Goal: Task Accomplishment & Management: Use online tool/utility

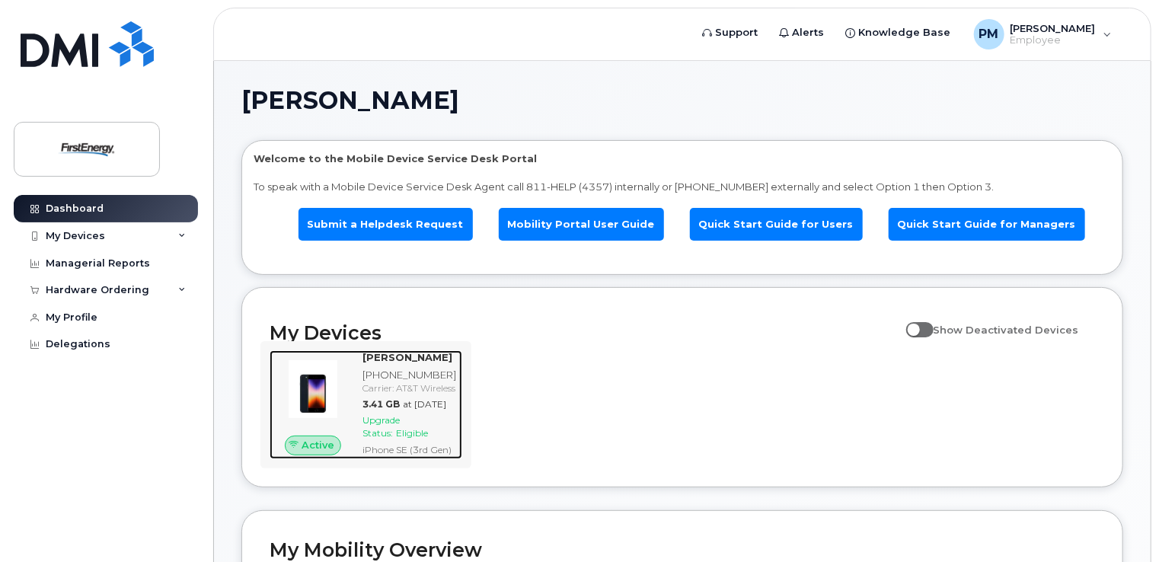
click at [392, 439] on span "Upgrade Status:" at bounding box center [380, 426] width 37 height 24
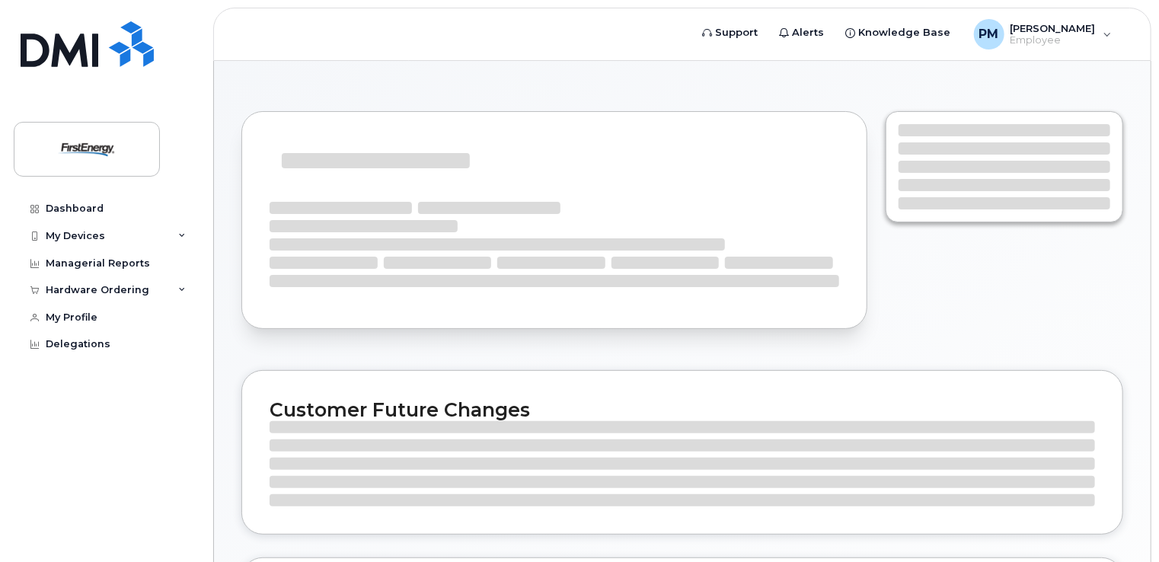
click at [362, 439] on div "Customer Future Changes Business Account Future Changes" at bounding box center [682, 537] width 936 height 952
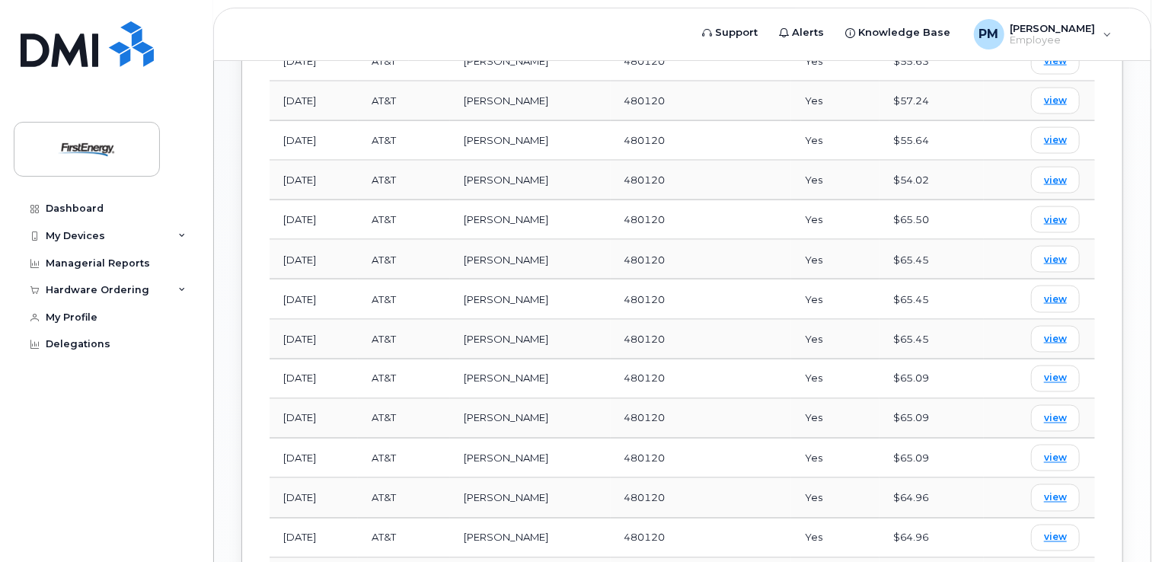
scroll to position [1076, 0]
click at [996, 476] on td "view" at bounding box center [1039, 496] width 111 height 40
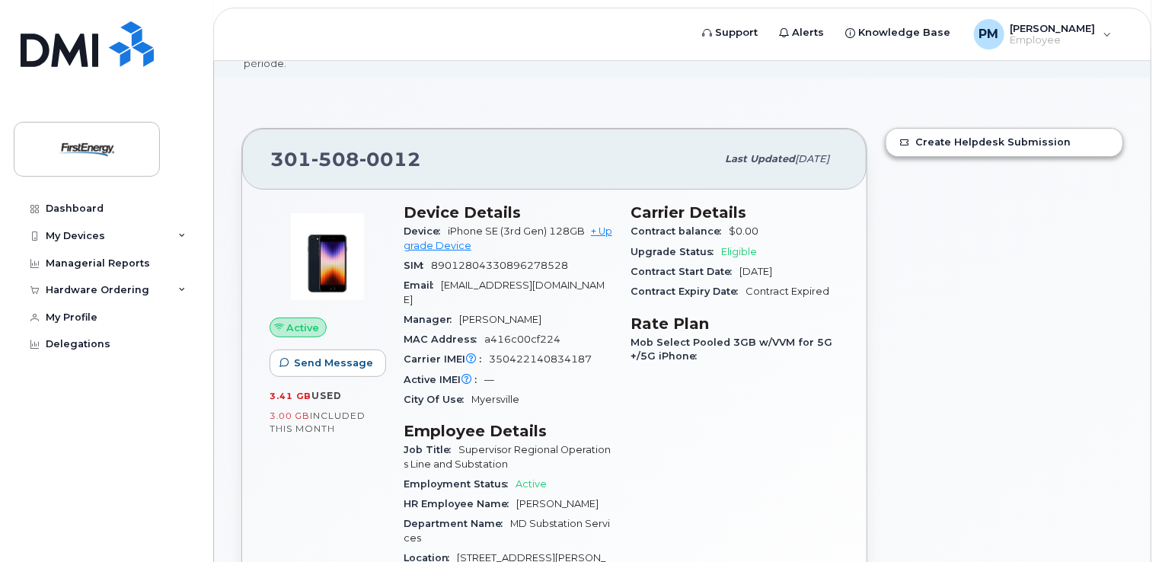
scroll to position [52, 0]
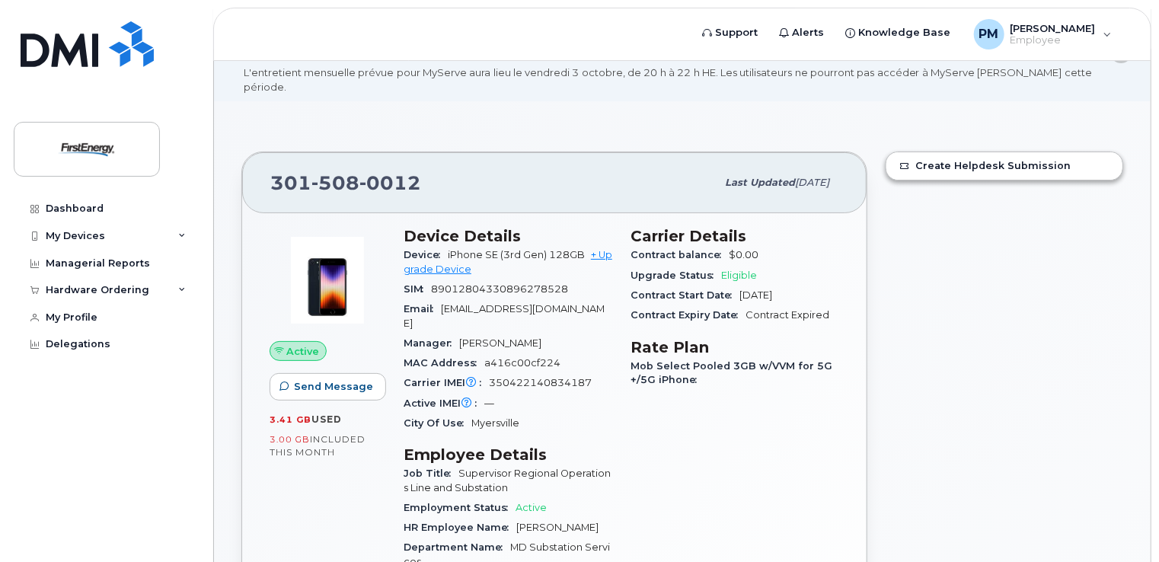
click at [737, 269] on span "Eligible" at bounding box center [739, 274] width 36 height 11
click at [797, 266] on div "Upgrade Status Eligible" at bounding box center [734, 276] width 209 height 20
click at [183, 291] on icon at bounding box center [182, 290] width 8 height 8
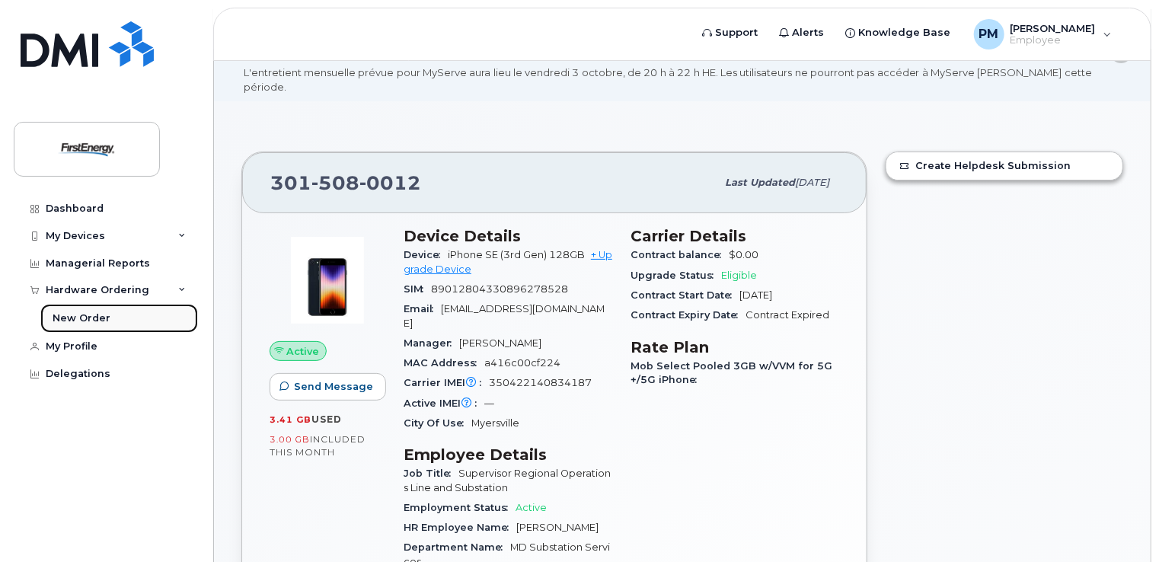
click at [97, 315] on div "New Order" at bounding box center [82, 318] width 58 height 14
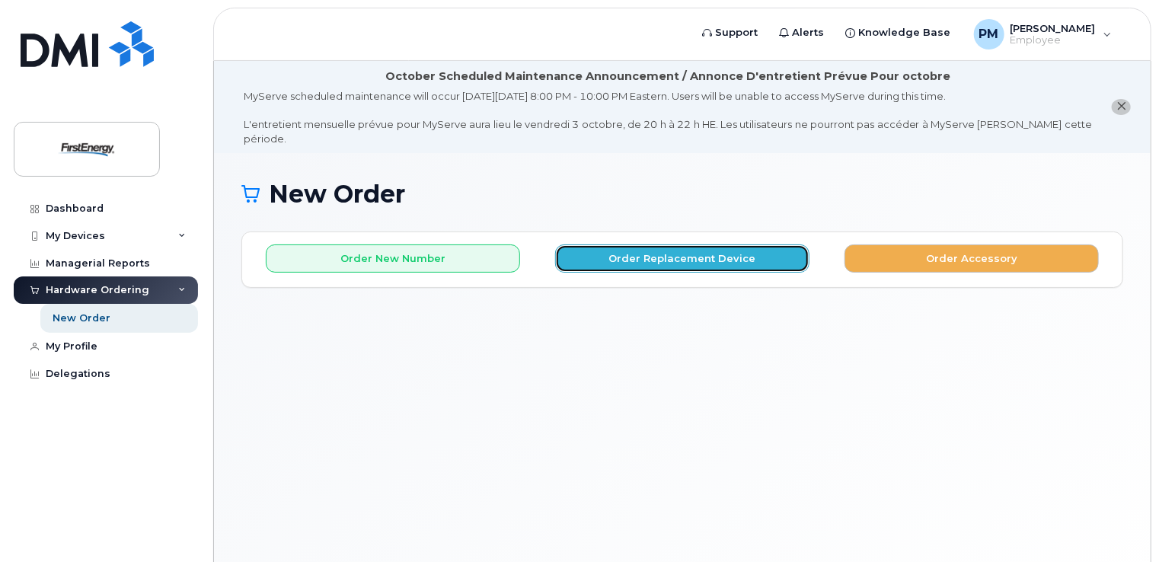
click at [646, 244] on button "Order Replacement Device" at bounding box center [682, 258] width 254 height 28
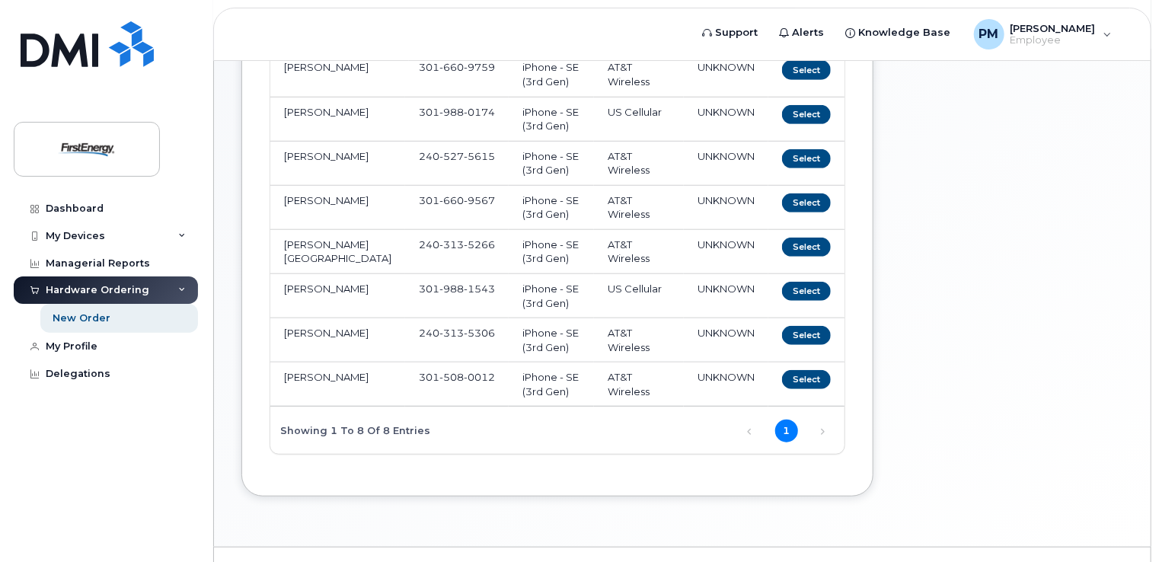
scroll to position [361, 0]
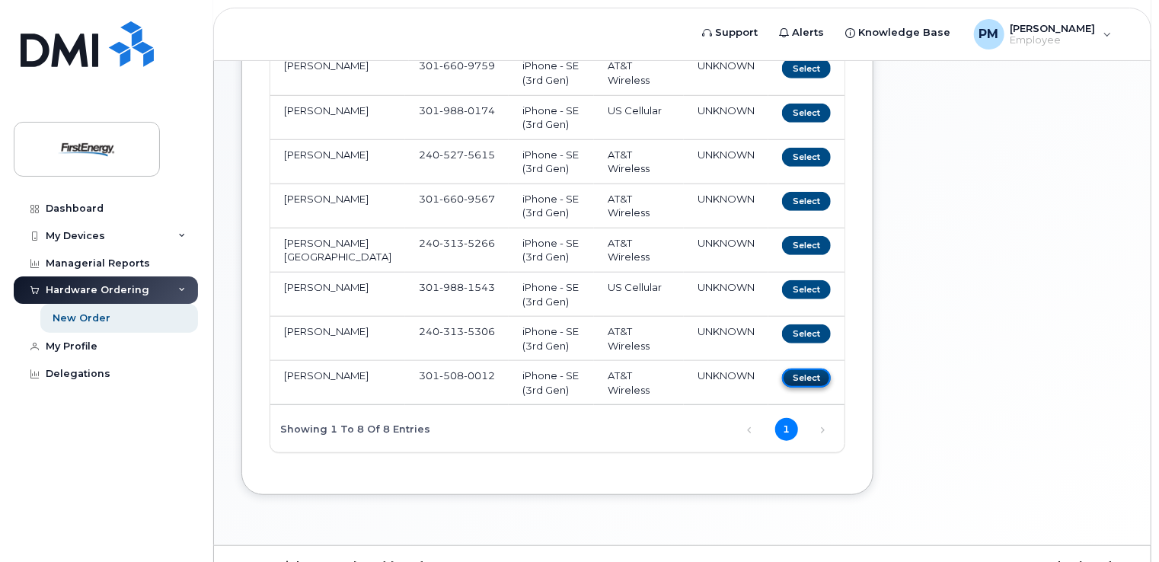
click at [798, 368] on button "Select" at bounding box center [806, 377] width 49 height 19
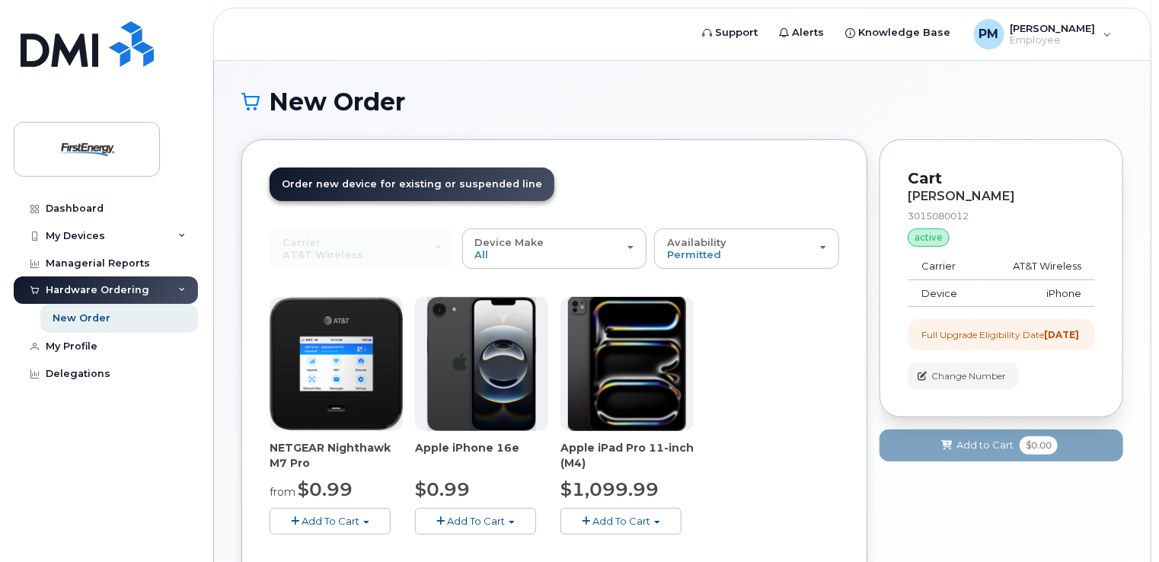
scroll to position [151, 0]
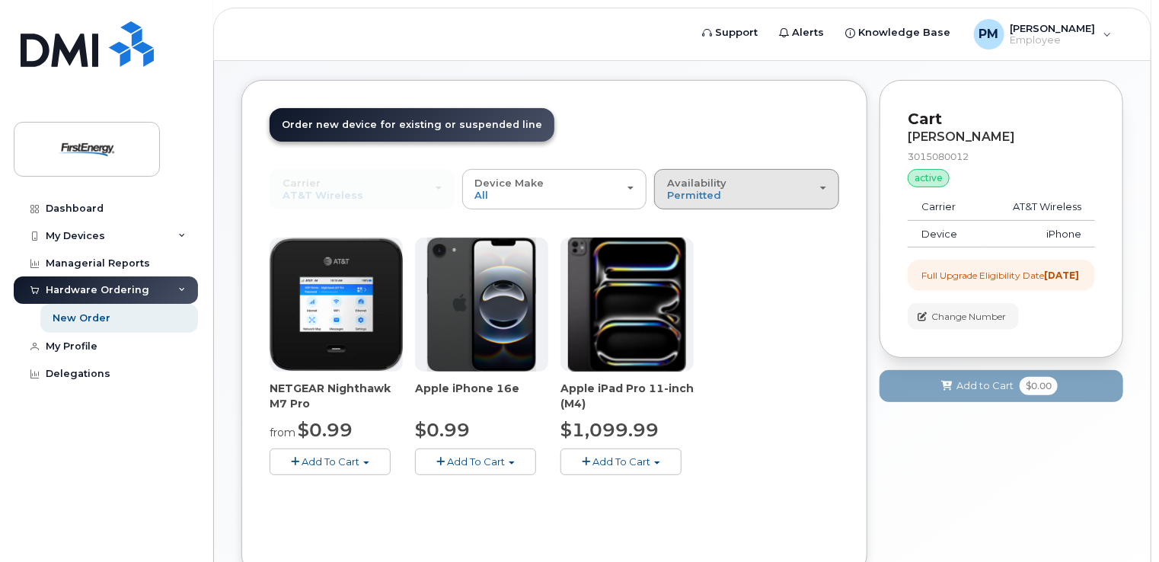
click at [821, 177] on div "Availability Permitted All" at bounding box center [746, 189] width 159 height 24
click at [706, 109] on header "Order New Device Upgrade Existing Device Order Accessory Order new device and n…" at bounding box center [553, 138] width 569 height 61
